Goal: Browse casually

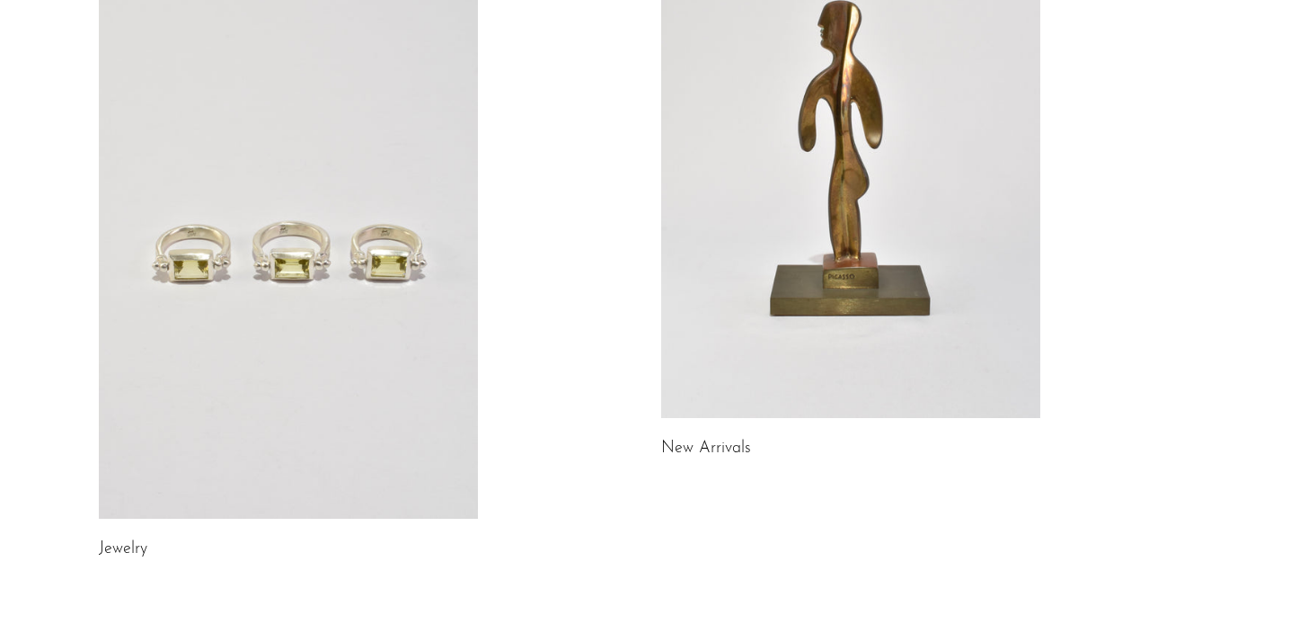
scroll to position [261, 0]
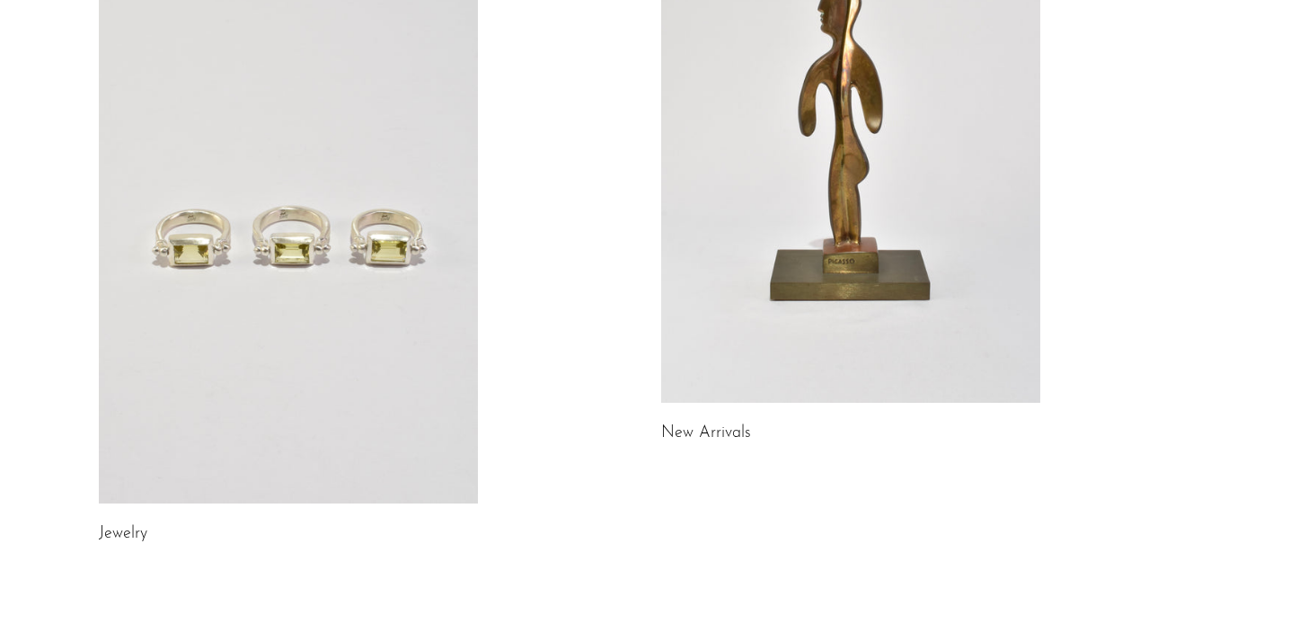
click at [253, 222] on link at bounding box center [288, 237] width 379 height 531
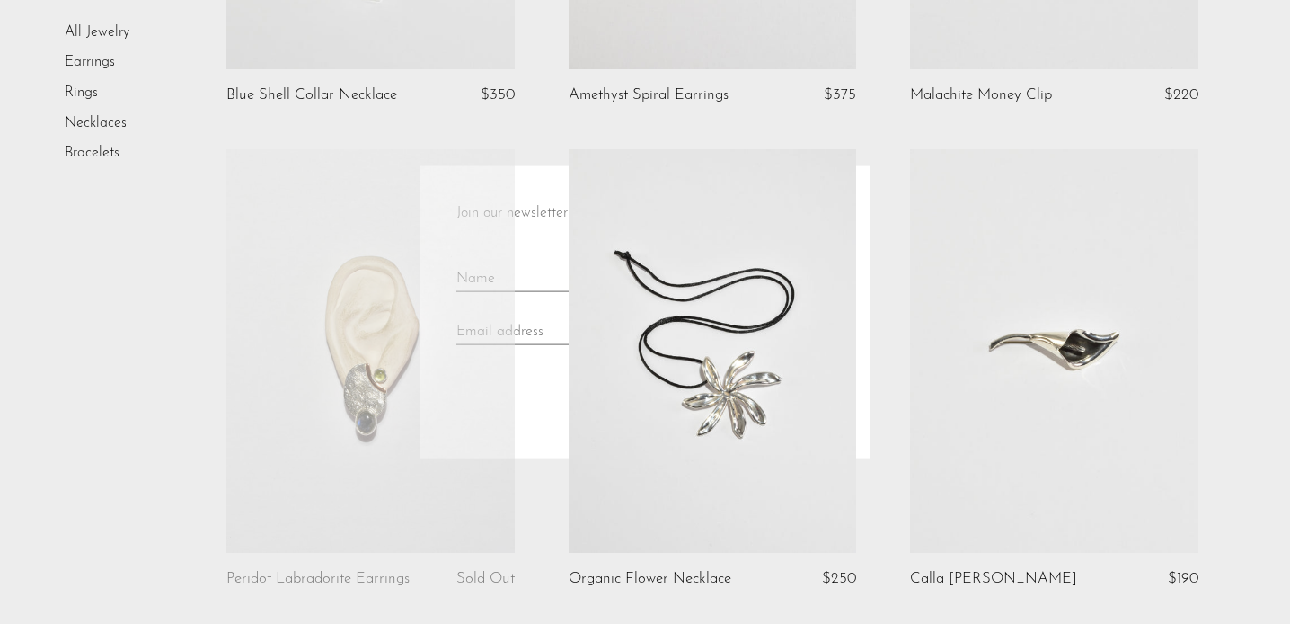
scroll to position [1038, 0]
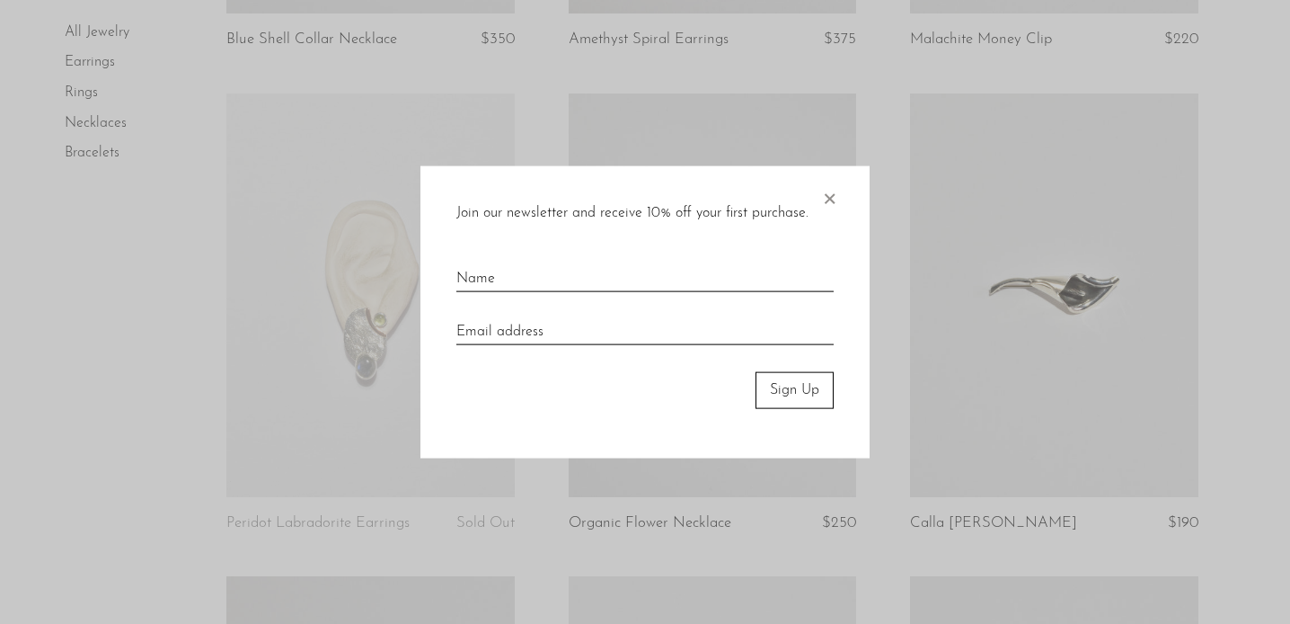
click at [831, 194] on span "×" at bounding box center [829, 195] width 18 height 58
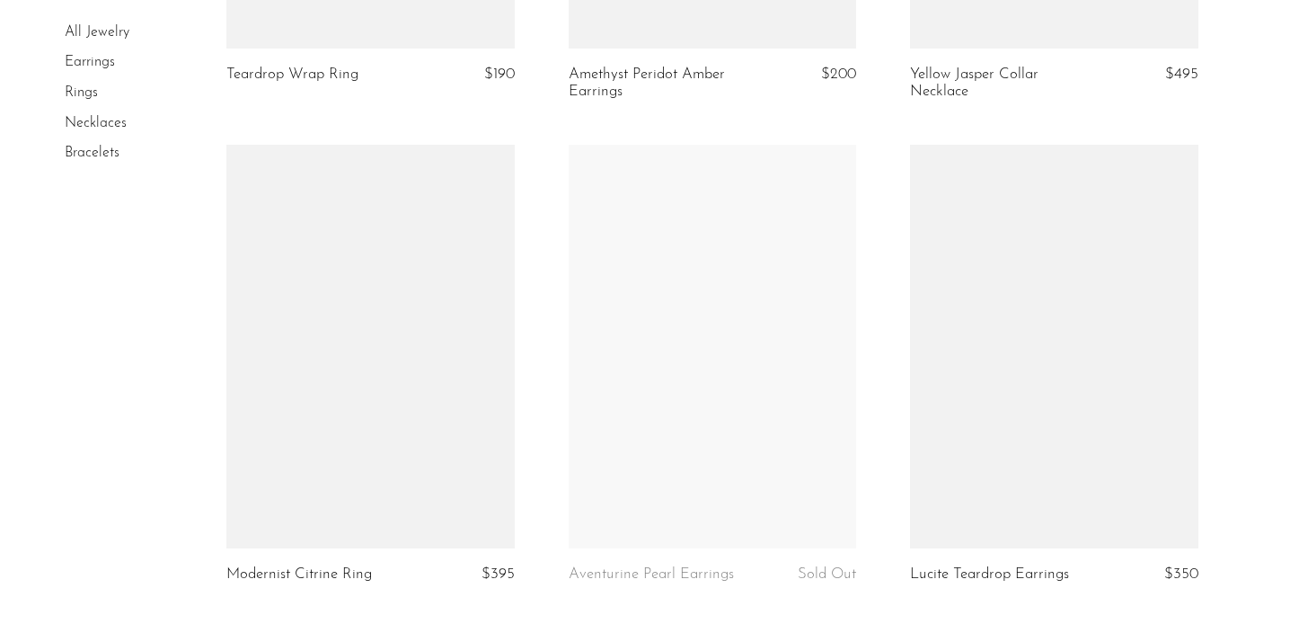
scroll to position [5839, 0]
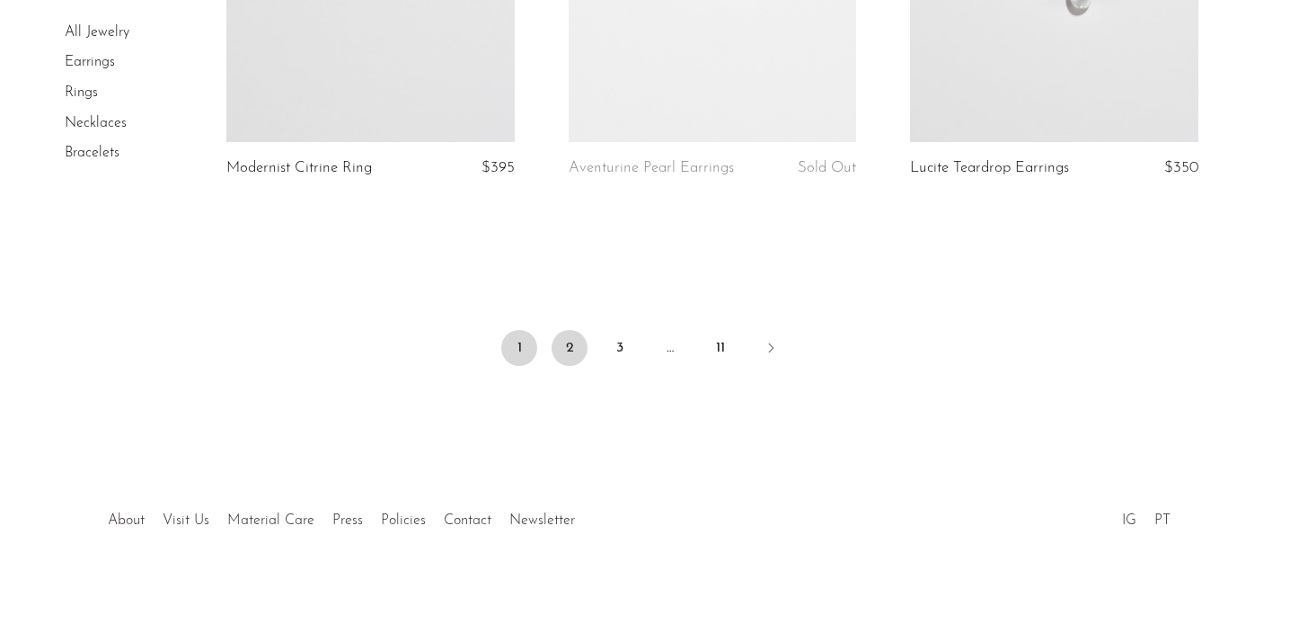
click at [572, 330] on link "2" at bounding box center [570, 348] width 36 height 36
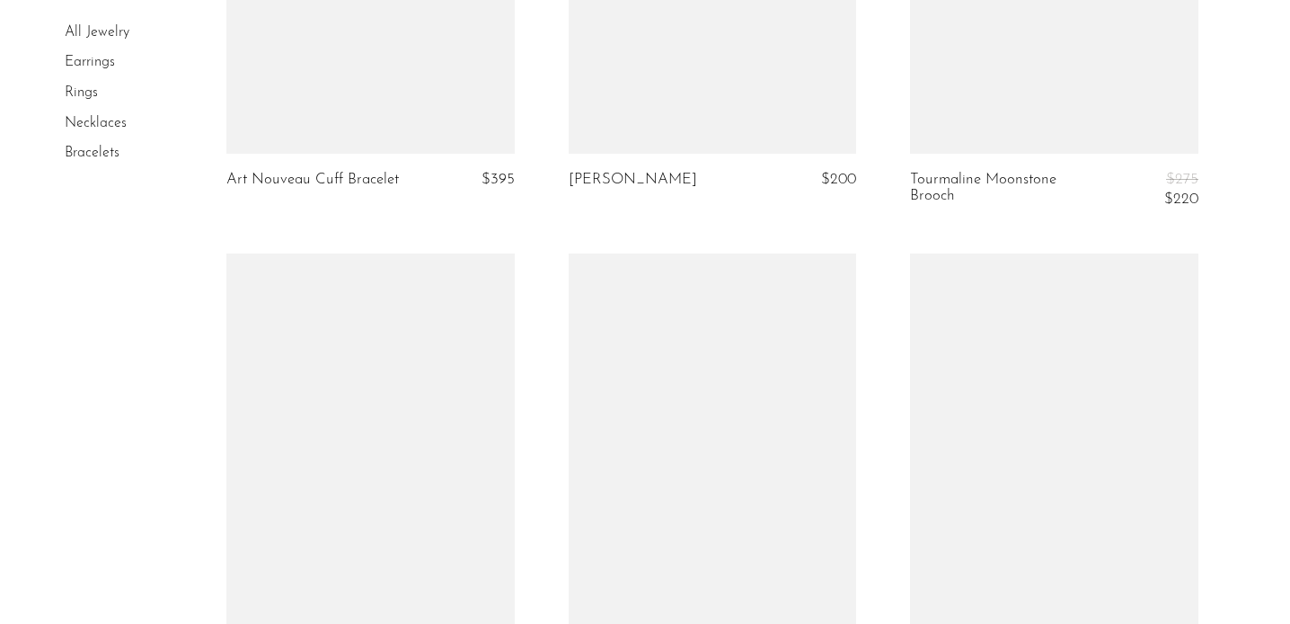
scroll to position [4419, 0]
